Goal: Transaction & Acquisition: Purchase product/service

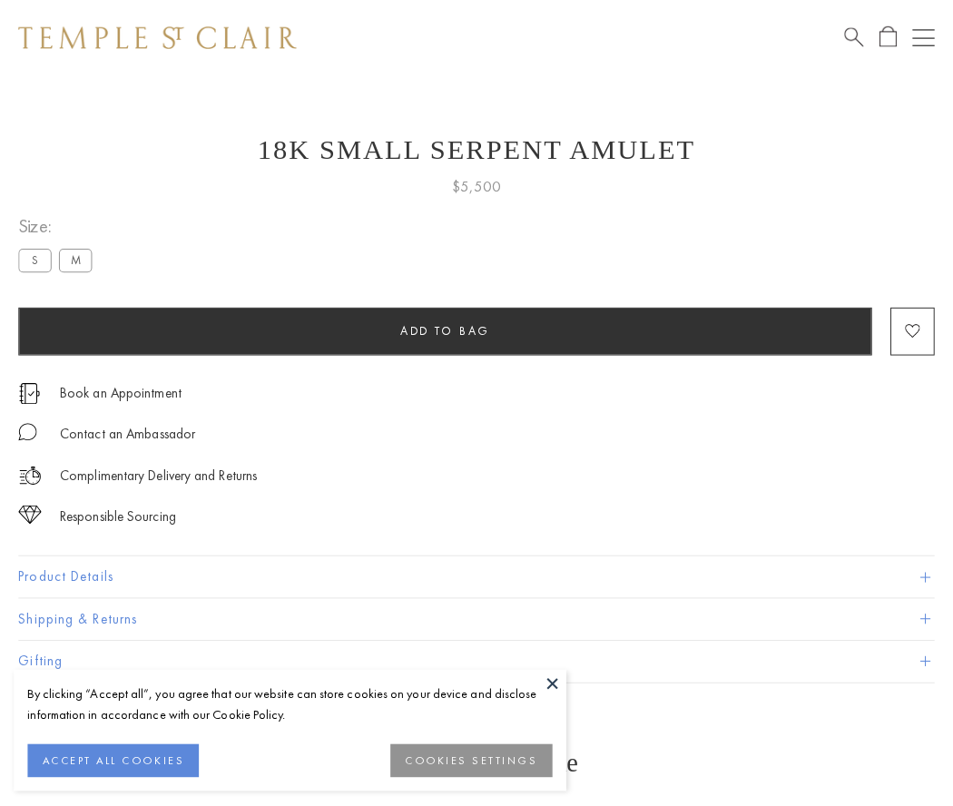
scroll to position [73, 0]
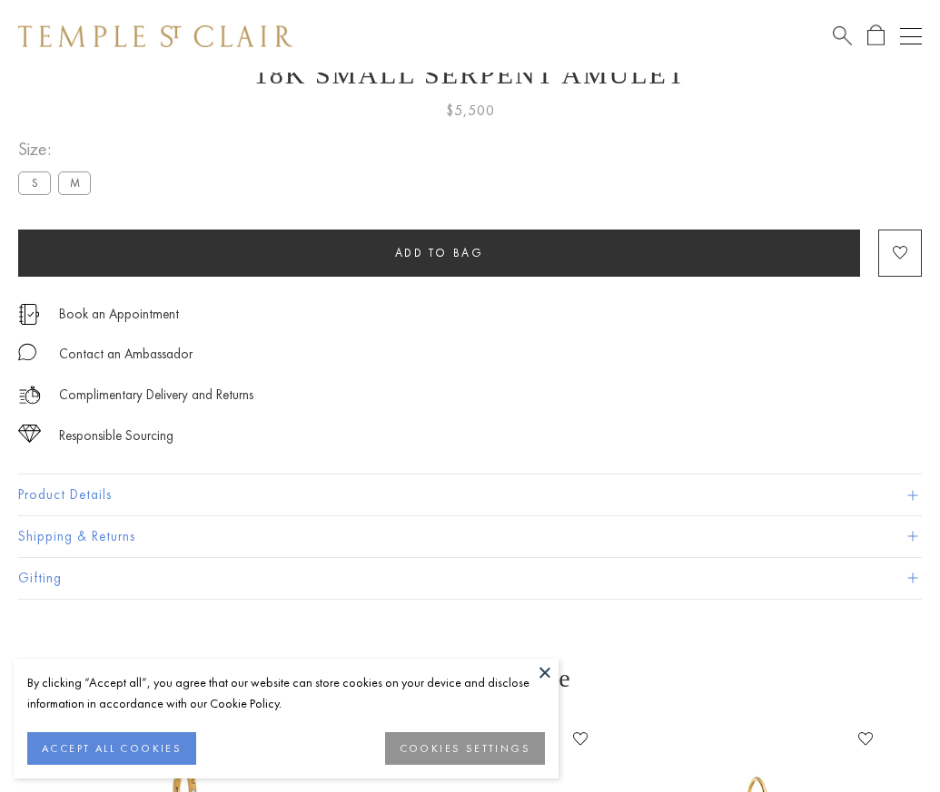
click at [438, 252] on span "Add to bag" at bounding box center [439, 252] width 89 height 15
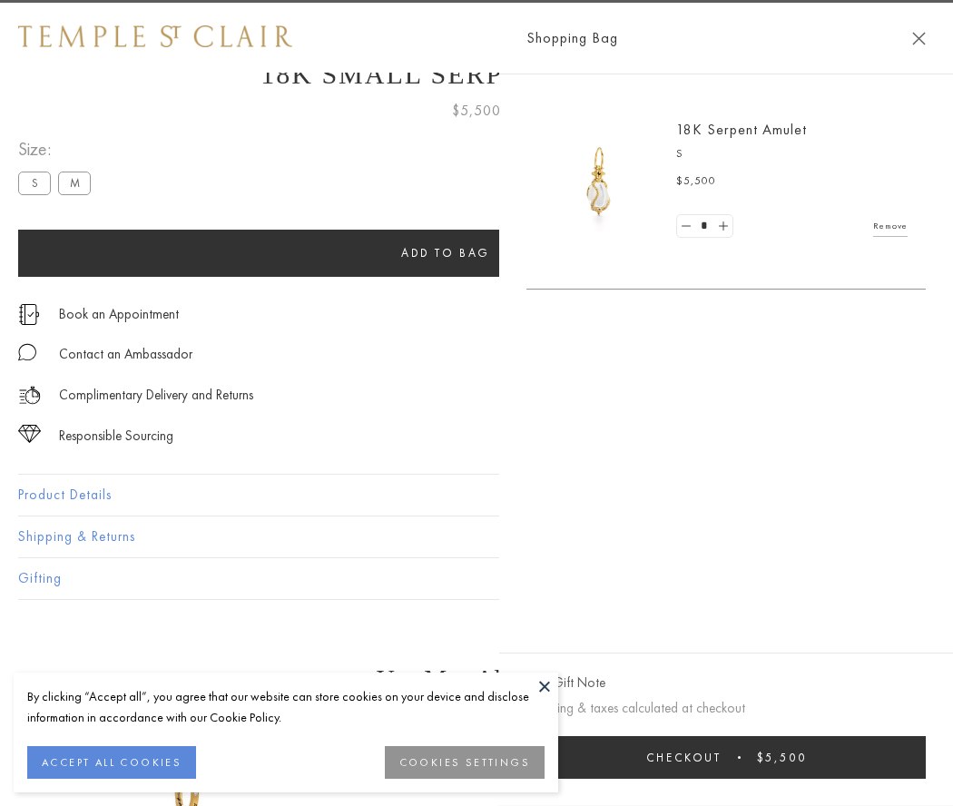
click at [727, 757] on button "Checkout $5,500" at bounding box center [725, 757] width 399 height 43
